Goal: Information Seeking & Learning: Learn about a topic

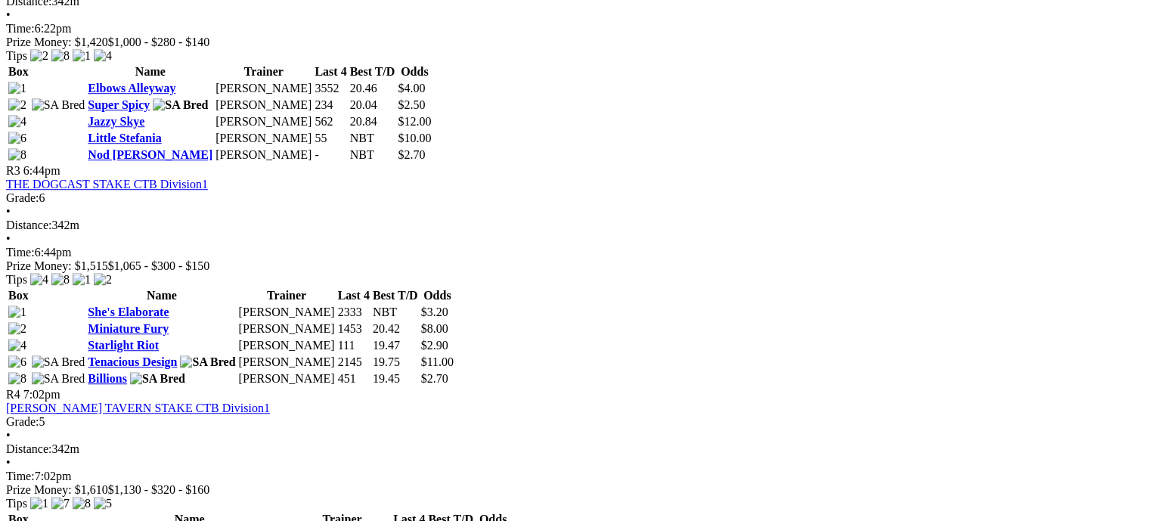
scroll to position [1134, 0]
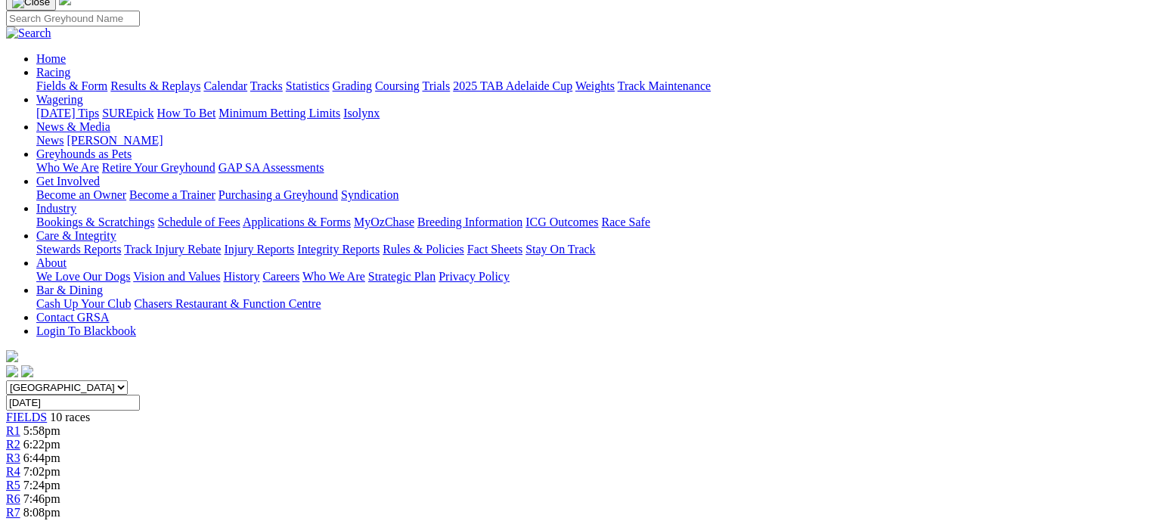
scroll to position [227, 0]
